Goal: Task Accomplishment & Management: Complete application form

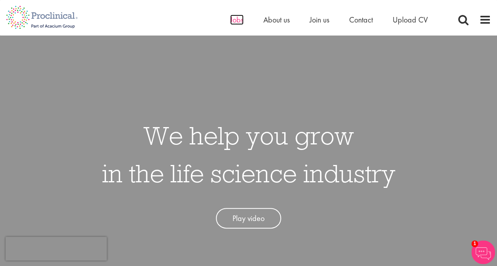
click at [237, 21] on span "Jobs" at bounding box center [236, 20] width 13 height 10
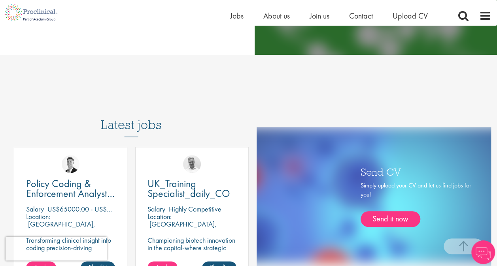
scroll to position [474, 0]
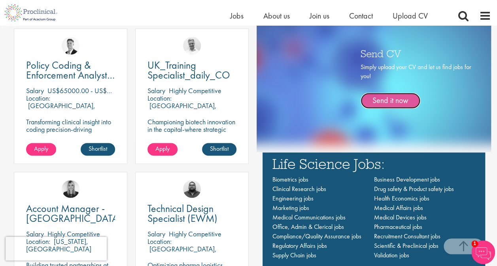
click at [394, 98] on link "Send it now" at bounding box center [390, 101] width 60 height 16
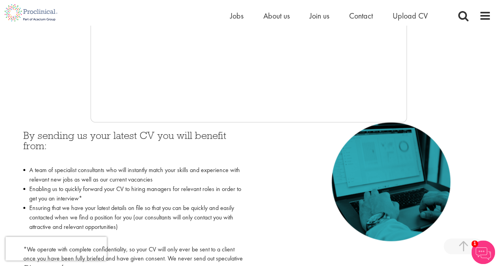
scroll to position [316, 0]
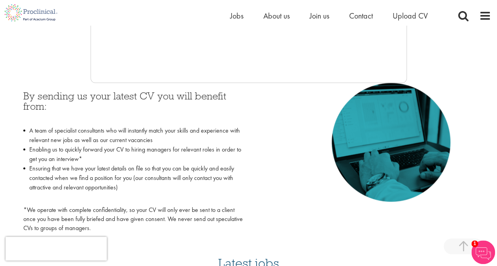
click at [473, 243] on span "1" at bounding box center [474, 244] width 7 height 7
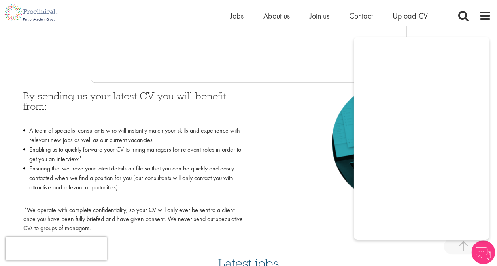
click at [300, 226] on div "By sending us your latest CV you will benefit from: A team of specialist consul…" at bounding box center [248, 160] width 462 height 154
click at [331, 223] on div "By sending us your latest CV you will benefit from: A team of specialist consul…" at bounding box center [248, 160] width 462 height 154
click at [284, 165] on div "By sending us your latest CV you will benefit from: A team of specialist consul…" at bounding box center [248, 160] width 462 height 154
click at [330, 227] on div "By sending us your latest CV you will benefit from: A team of specialist consul…" at bounding box center [248, 160] width 462 height 154
